Goal: Information Seeking & Learning: Learn about a topic

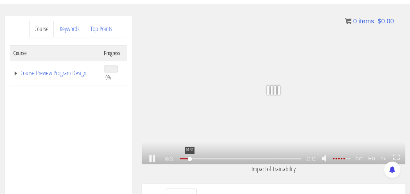
click at [189, 158] on div "01:51" at bounding box center [240, 158] width 121 height 1
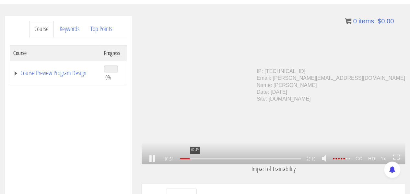
scroll to position [138, 0]
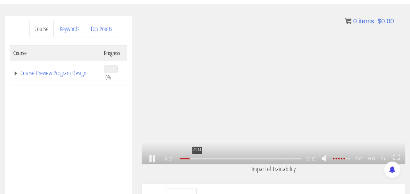
click at [196, 158] on div "03:14" at bounding box center [240, 158] width 121 height 1
click at [394, 152] on div ".a{fill:#000;opacity:0.65;}.b{fill:#fff;opacity:1.0;} .fp-color-play{opacity:0.…" at bounding box center [273, 90] width 263 height 148
click at [201, 158] on div "04:13" at bounding box center [240, 158] width 121 height 1
click at [398, 160] on link at bounding box center [396, 159] width 7 height 10
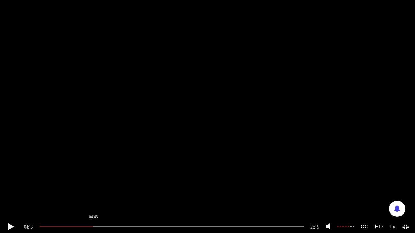
click at [94, 193] on div "04:43" at bounding box center [172, 226] width 264 height 1
click at [103, 193] on div "05:31" at bounding box center [172, 226] width 264 height 1
click at [127, 193] on div "07:37" at bounding box center [172, 226] width 264 height 1
click at [126, 193] on div at bounding box center [83, 226] width 86 height 1
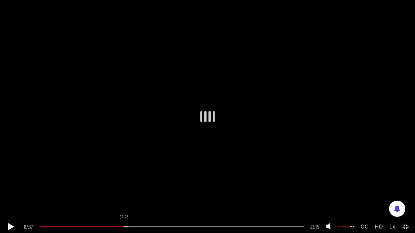
click at [123, 193] on div at bounding box center [82, 226] width 84 height 1
click at [123, 193] on div "07:16" at bounding box center [172, 226] width 264 height 1
click at [118, 193] on div "06:47" at bounding box center [172, 226] width 264 height 1
click at [112, 193] on div at bounding box center [76, 226] width 72 height 1
click at [155, 193] on div "10:02" at bounding box center [172, 226] width 264 height 1
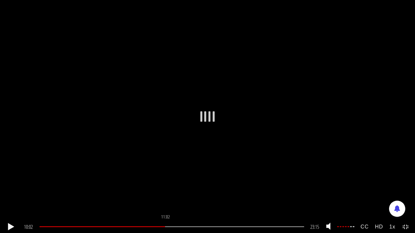
click at [166, 193] on div "11:02" at bounding box center [172, 226] width 264 height 1
click at [186, 193] on div "12:48" at bounding box center [172, 226] width 264 height 1
click at [182, 193] on div "12:27" at bounding box center [172, 226] width 264 height 1
click at [10, 193] on link at bounding box center [11, 227] width 11 height 0
click at [173, 193] on div "11:39" at bounding box center [172, 226] width 264 height 1
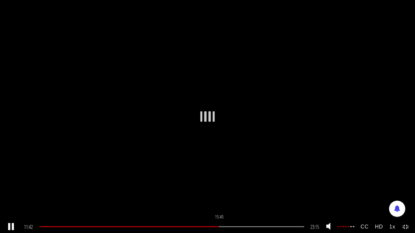
click at [220, 193] on div "15:45" at bounding box center [172, 226] width 264 height 1
click at [230, 193] on div "16:42" at bounding box center [172, 226] width 264 height 1
click at [239, 193] on div "17:26" at bounding box center [172, 226] width 264 height 1
click at [249, 193] on div "18:23" at bounding box center [172, 226] width 264 height 1
click at [259, 193] on div "19:15" at bounding box center [172, 226] width 264 height 1
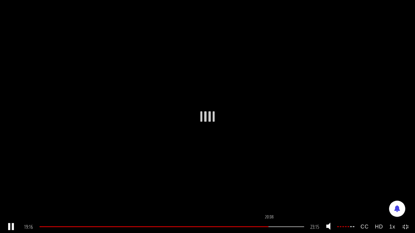
click at [269, 193] on div "20:08" at bounding box center [172, 226] width 264 height 1
click at [280, 193] on div "21:05" at bounding box center [172, 226] width 264 height 1
click at [289, 193] on div "21:49" at bounding box center [172, 226] width 264 height 1
click at [295, 193] on div "22:23" at bounding box center [172, 226] width 264 height 1
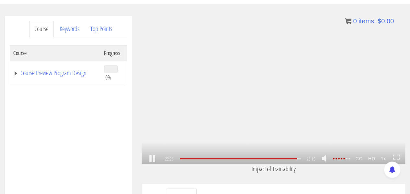
scroll to position [2015, 0]
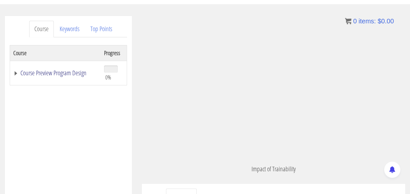
click at [14, 75] on link "Course Preview Program Design" at bounding box center [55, 73] width 84 height 6
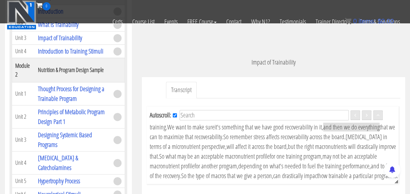
scroll to position [2025, 0]
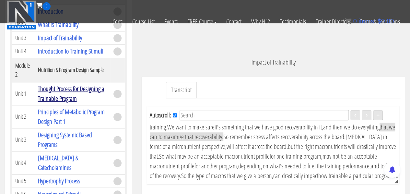
click at [60, 103] on link "Thought Process for Designing a Trainable Program" at bounding box center [71, 93] width 66 height 18
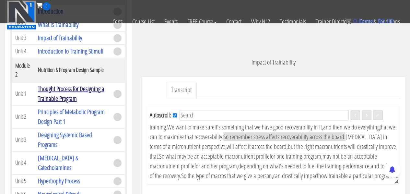
click at [60, 103] on link "Thought Process for Designing a Trainable Program" at bounding box center [71, 93] width 66 height 18
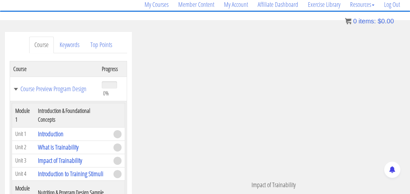
scroll to position [59, 0]
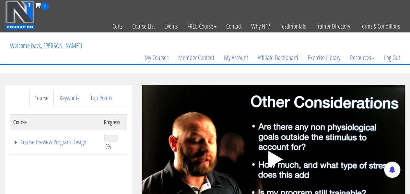
click at [263, 149] on icon ".fp-color-play{opacity:0.65;}.controlbutton{fill:#fff;}" at bounding box center [273, 159] width 41 height 41
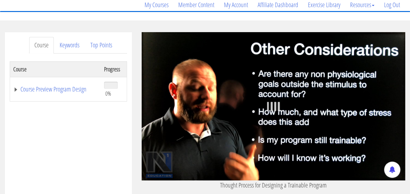
scroll to position [72, 0]
